Goal: Information Seeking & Learning: Learn about a topic

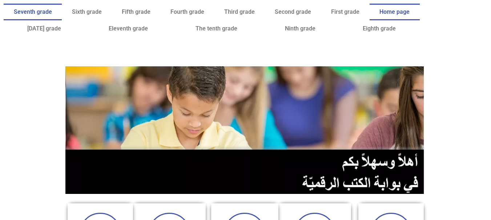
click at [62, 4] on link "Seventh grade" at bounding box center [33, 12] width 58 height 17
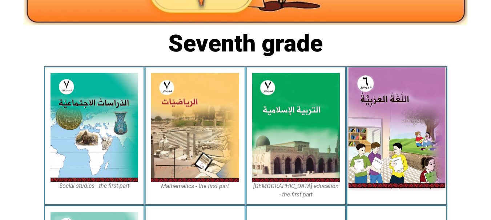
scroll to position [161, 0]
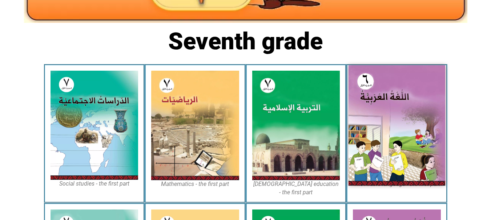
click at [389, 98] on img at bounding box center [396, 125] width 97 height 121
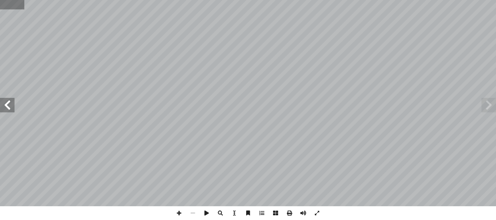
click at [3, 4] on input "text" at bounding box center [12, 4] width 24 height 9
type input "*"
click at [13, 82] on div ": ُ ت � ج � ت ِّ الن َ ــع َ م ِ ــل ُ فاع َّ ، والت ِ تــاب ِ هــذا الك ْ ــن …" at bounding box center [248, 110] width 496 height 220
click at [11, 99] on span at bounding box center [7, 105] width 15 height 15
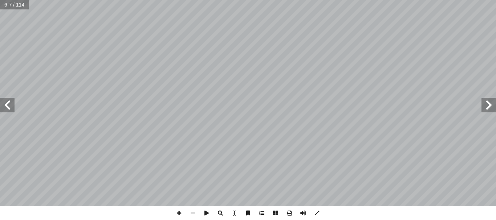
click at [11, 99] on span at bounding box center [7, 105] width 15 height 15
click at [177, 212] on span at bounding box center [179, 214] width 14 height 14
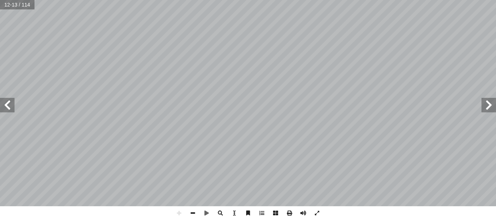
click at [187, 210] on span at bounding box center [193, 214] width 14 height 14
click at [178, 212] on span at bounding box center [179, 214] width 14 height 14
click at [251, 207] on div "6 ِ ن ْ ي َ م َ ر َ الح ِ ي ْ ح َ و ْ ن ِ م ر ْ ص ِ م – م � م َ فى ح َ ط ْ ص ُ …" at bounding box center [248, 110] width 496 height 220
